Goal: Find specific page/section: Find specific page/section

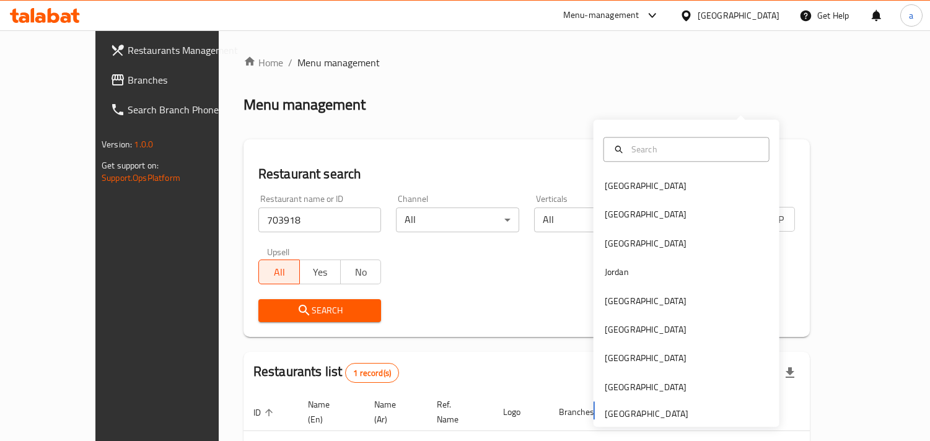
scroll to position [87, 0]
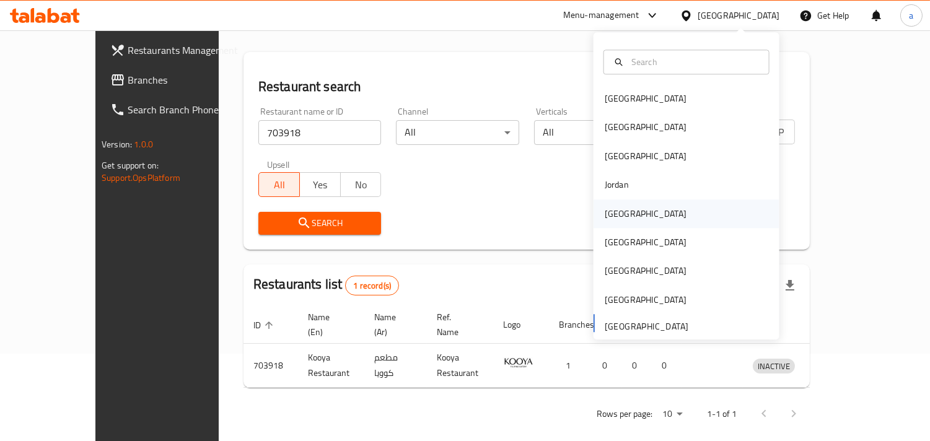
click at [614, 208] on div "[GEOGRAPHIC_DATA]" at bounding box center [646, 214] width 82 height 14
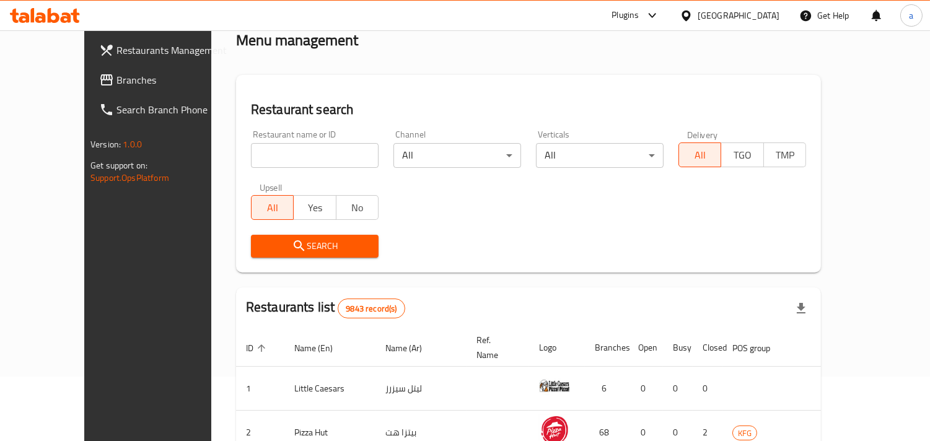
scroll to position [87, 0]
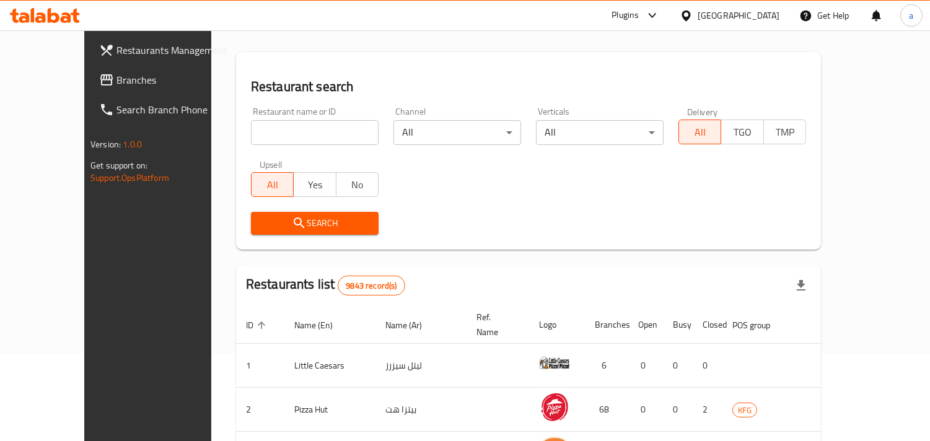
click at [117, 79] on span "Branches" at bounding box center [173, 80] width 113 height 15
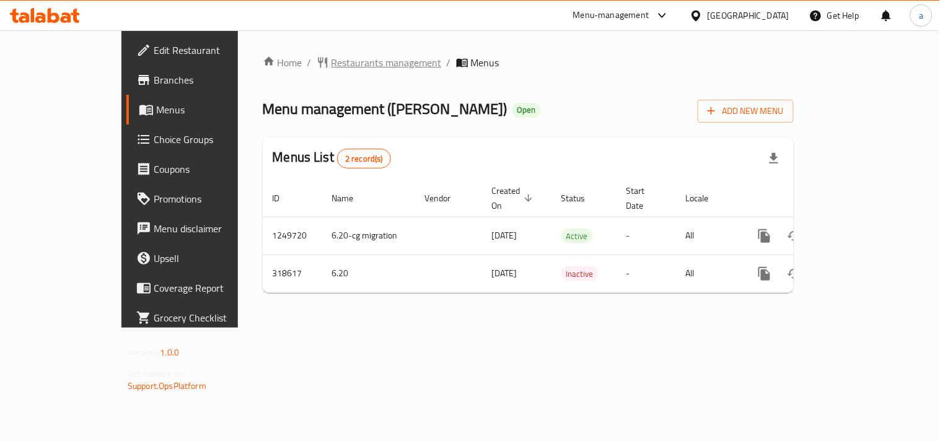
click at [332, 69] on span "Restaurants management" at bounding box center [387, 62] width 110 height 15
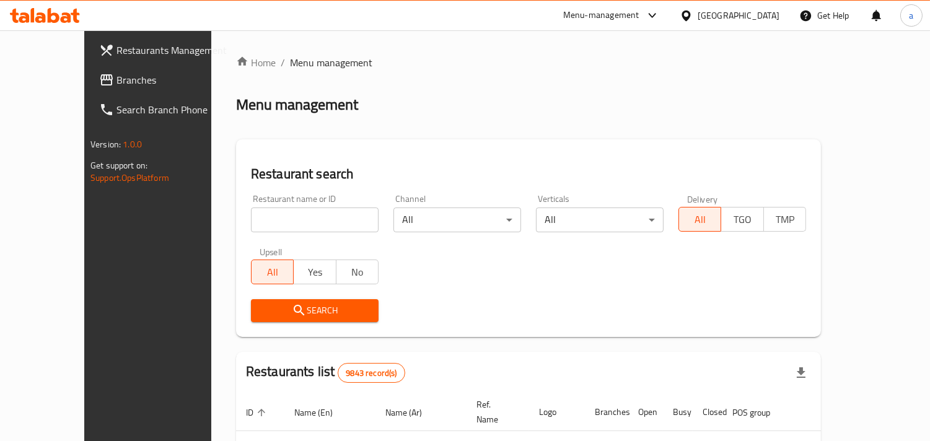
click at [296, 215] on input "search" at bounding box center [315, 220] width 128 height 25
paste input "629304"
type input "629304"
click button "Search" at bounding box center [315, 310] width 128 height 23
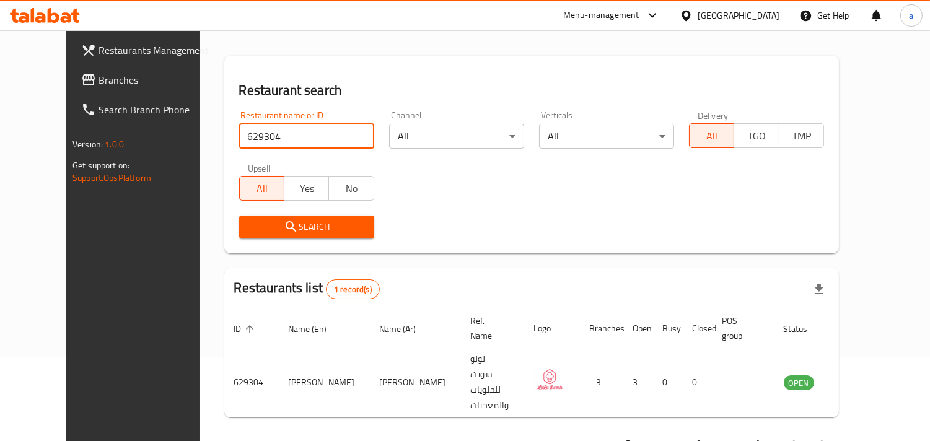
scroll to position [87, 0]
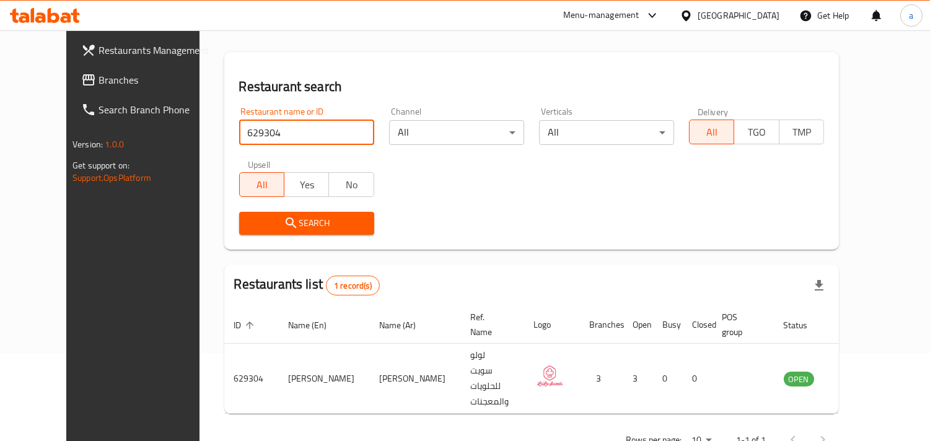
click at [771, 20] on div "[GEOGRAPHIC_DATA]" at bounding box center [739, 16] width 82 height 14
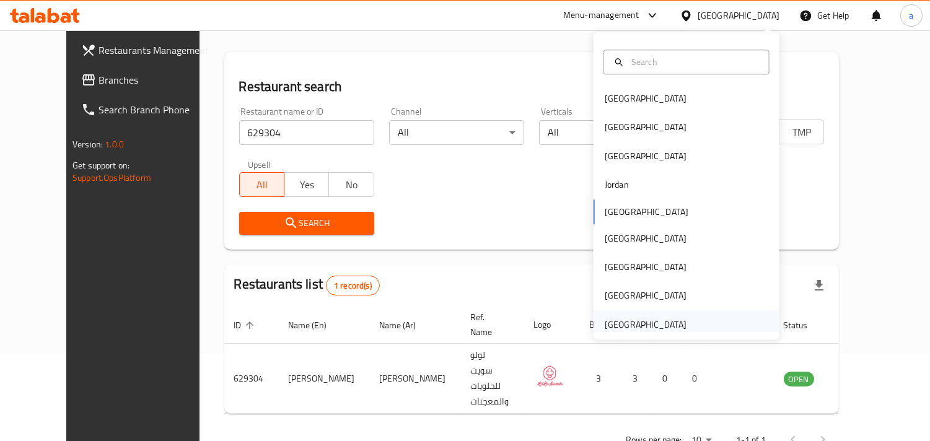
click at [622, 327] on div "[GEOGRAPHIC_DATA]" at bounding box center [646, 325] width 82 height 14
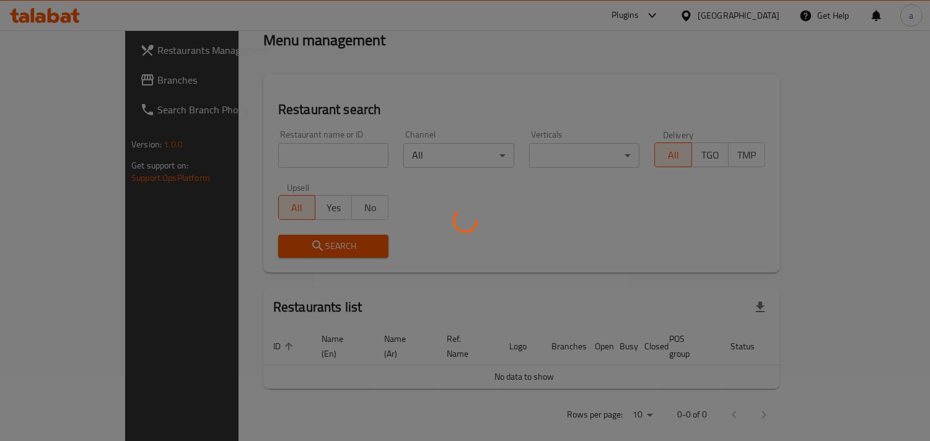
scroll to position [87, 0]
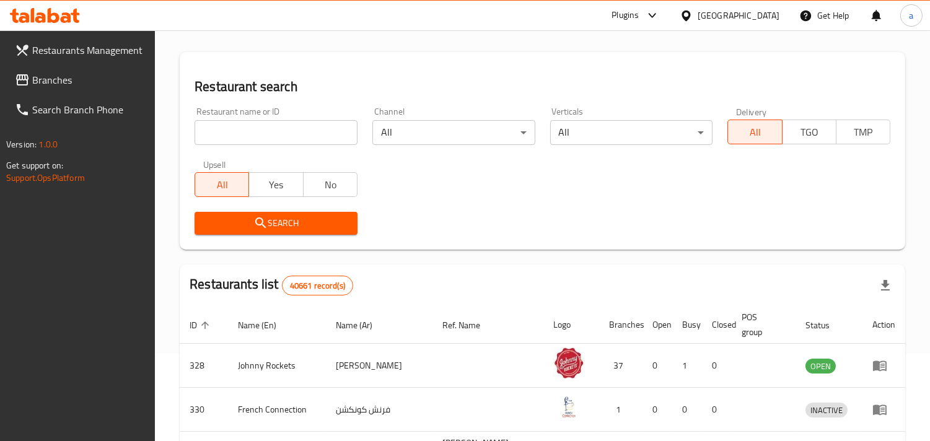
click at [63, 69] on link "Branches" at bounding box center [80, 80] width 151 height 30
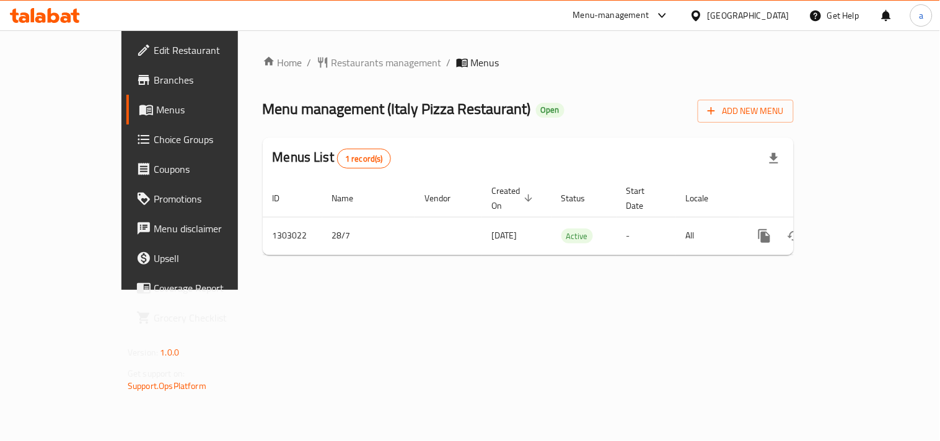
click at [332, 62] on span "Restaurants management" at bounding box center [387, 62] width 110 height 15
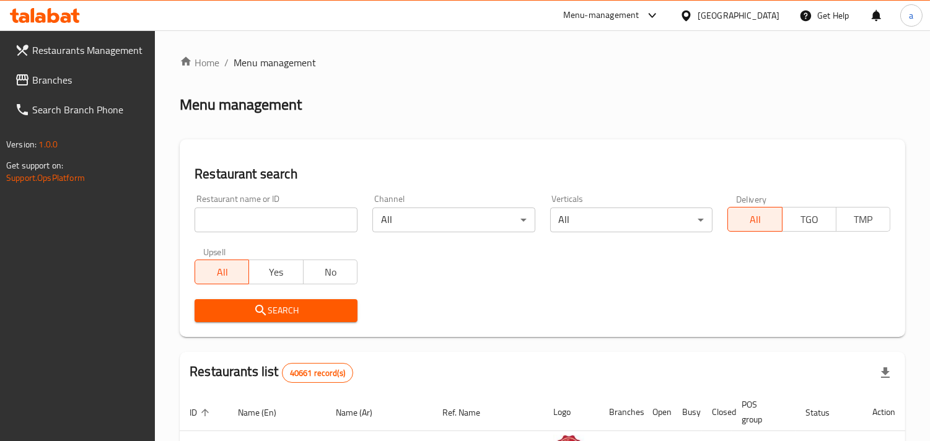
click at [269, 212] on input "search" at bounding box center [276, 220] width 163 height 25
paste input "702675"
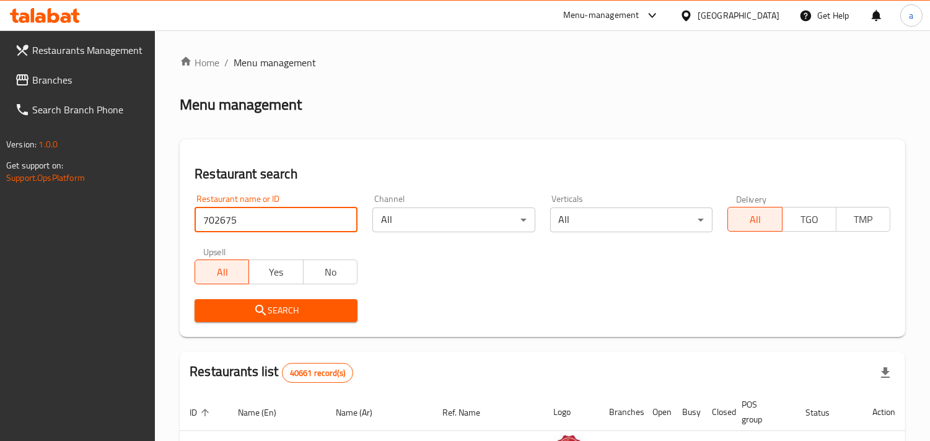
type input "702675"
click button "Search" at bounding box center [276, 310] width 163 height 23
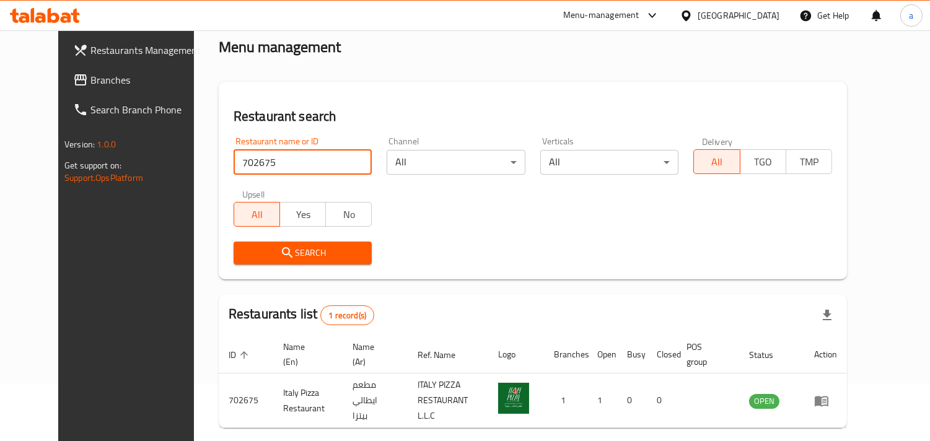
scroll to position [101, 0]
